Goal: Navigation & Orientation: Find specific page/section

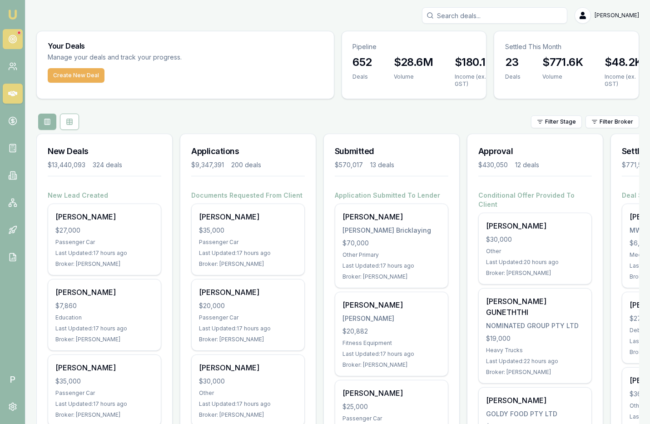
click at [6, 38] on link at bounding box center [13, 39] width 20 height 20
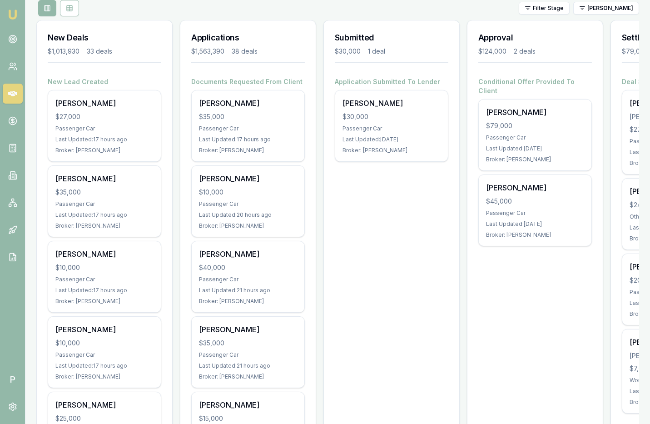
scroll to position [114, 0]
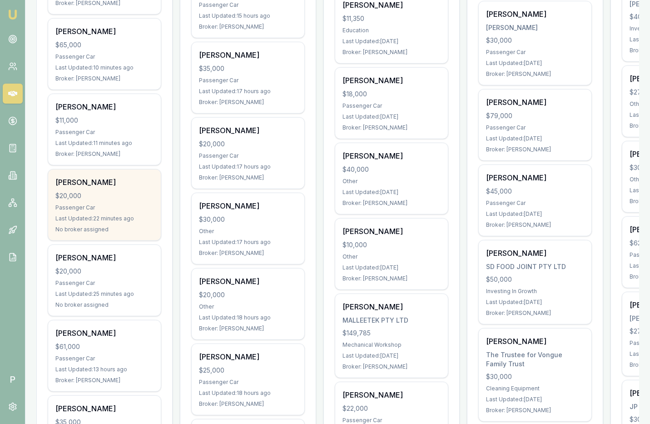
scroll to position [727, 0]
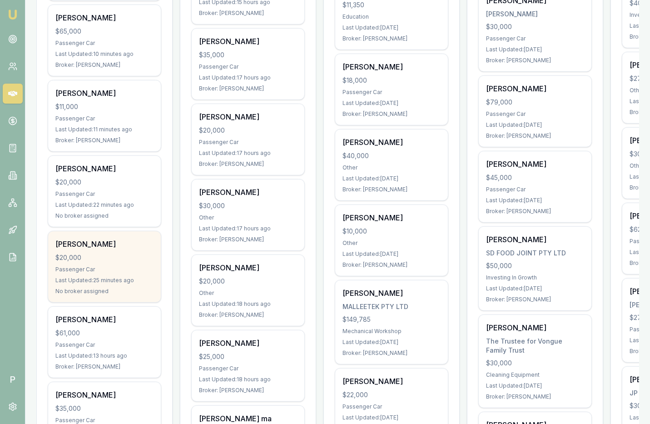
click at [132, 253] on div "$20,000" at bounding box center [104, 257] width 98 height 9
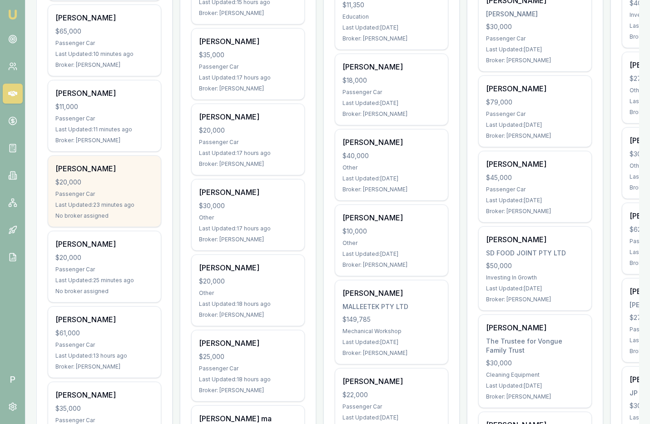
click at [108, 179] on div "$20,000" at bounding box center [104, 182] width 98 height 9
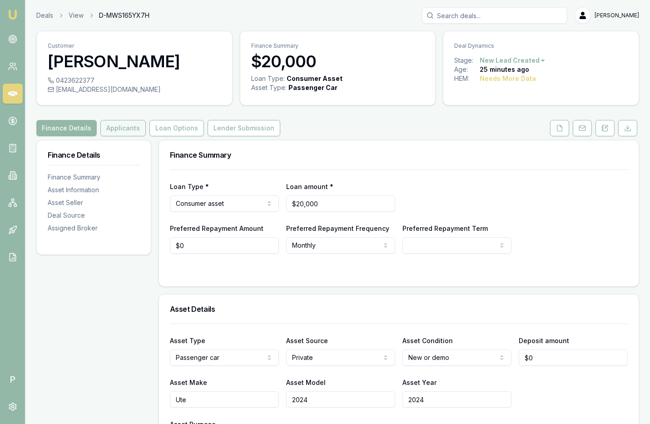
click at [125, 128] on button "Applicants" at bounding box center [122, 128] width 45 height 16
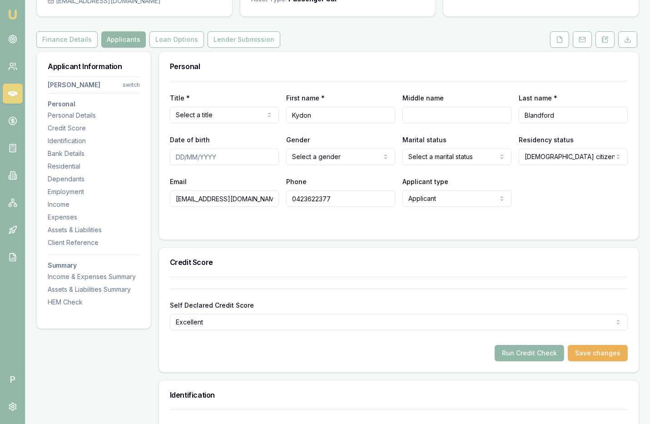
scroll to position [98, 0]
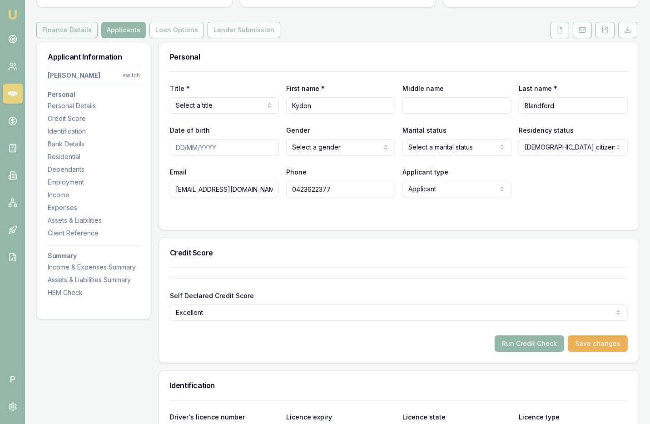
click at [77, 30] on button "Finance Details" at bounding box center [66, 30] width 61 height 16
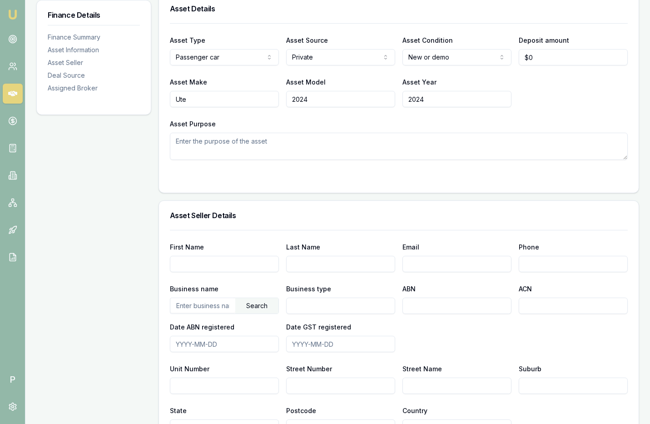
scroll to position [361, 0]
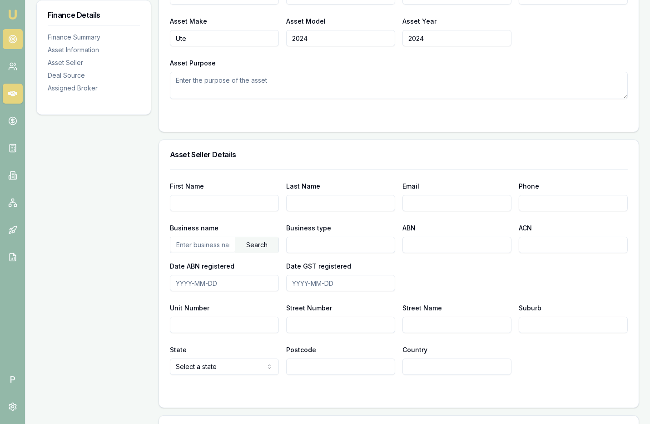
click at [16, 37] on icon at bounding box center [12, 39] width 9 height 9
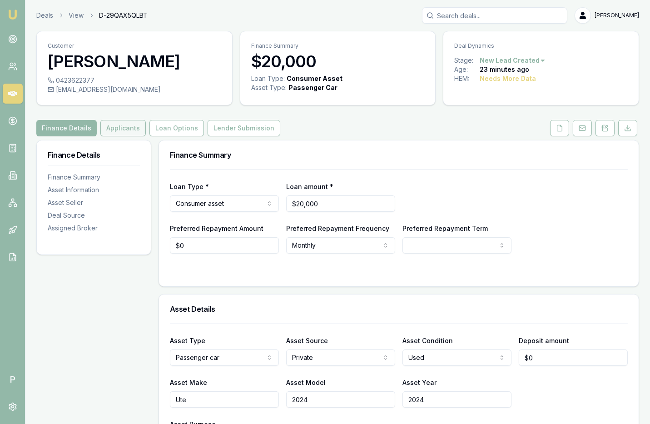
click at [126, 127] on button "Applicants" at bounding box center [122, 128] width 45 height 16
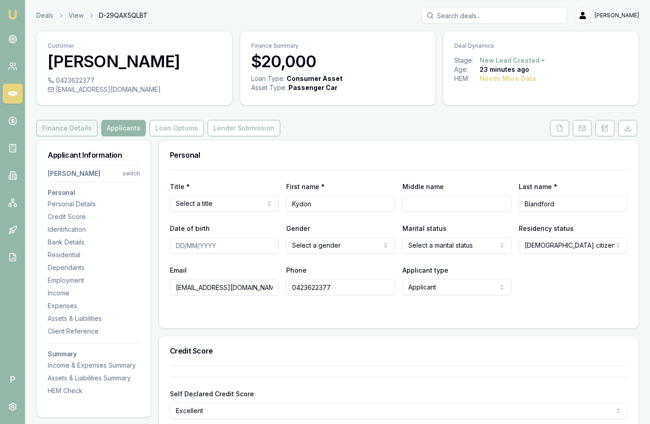
click at [78, 123] on button "Finance Details" at bounding box center [66, 128] width 61 height 16
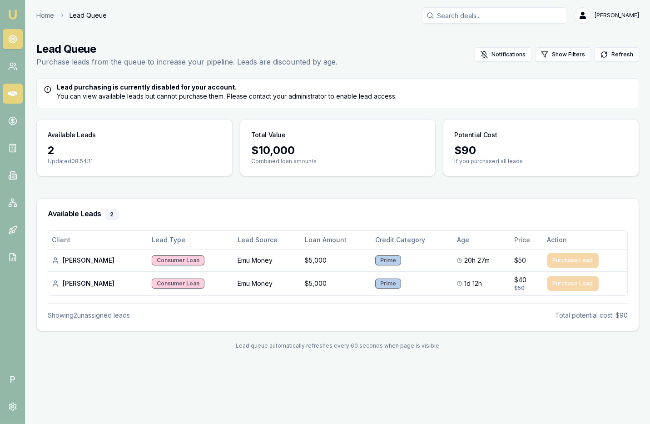
click at [16, 87] on link at bounding box center [13, 94] width 20 height 20
